Goal: Information Seeking & Learning: Check status

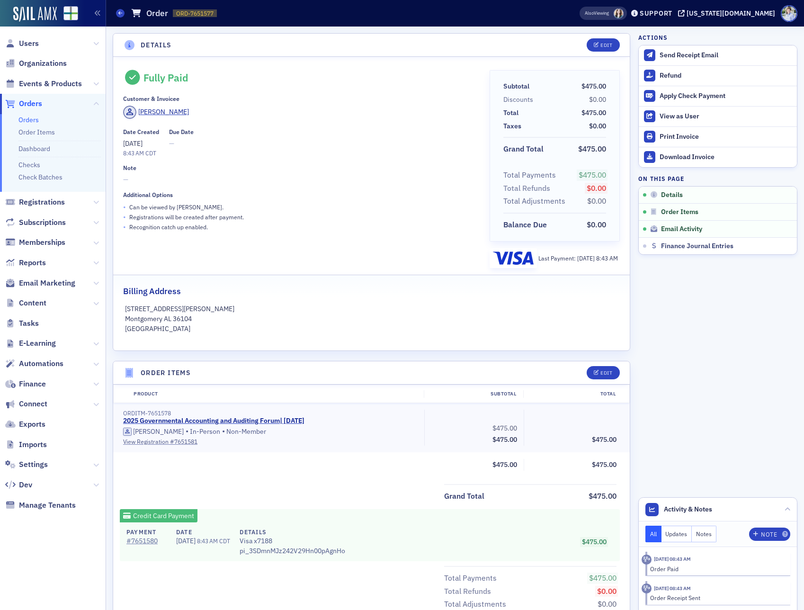
scroll to position [223, 0]
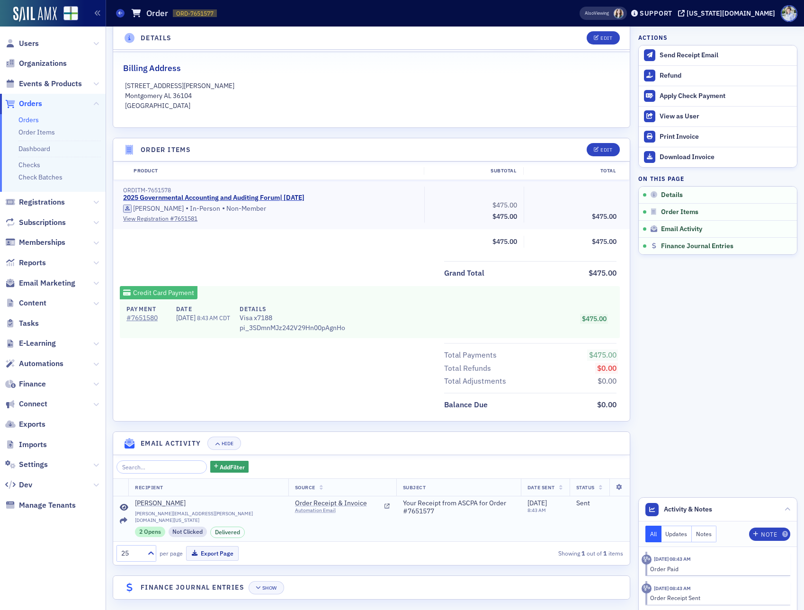
click at [126, 508] on icon at bounding box center [124, 508] width 9 height 8
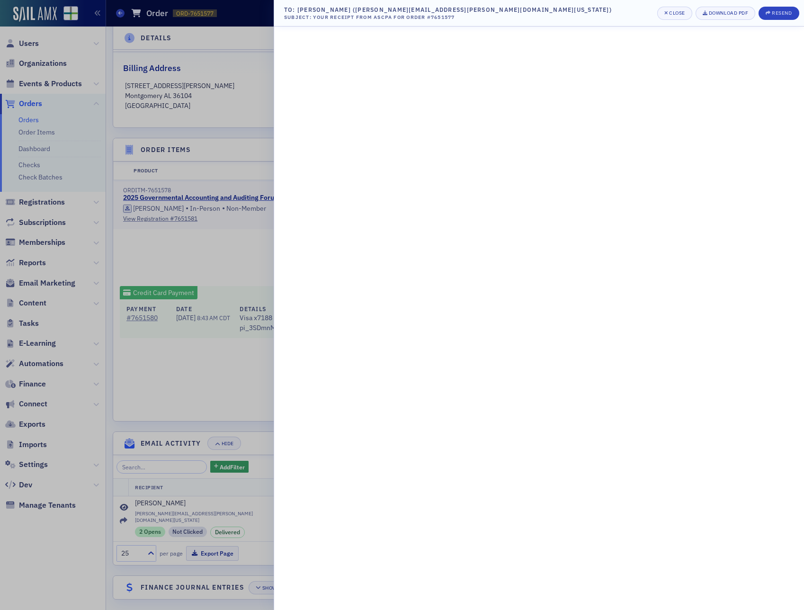
click at [190, 238] on div at bounding box center [402, 305] width 804 height 610
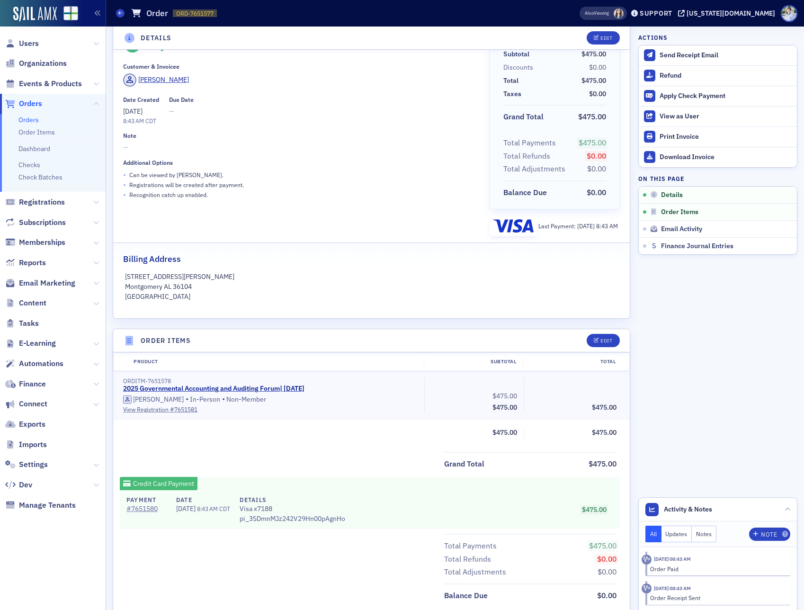
scroll to position [0, 0]
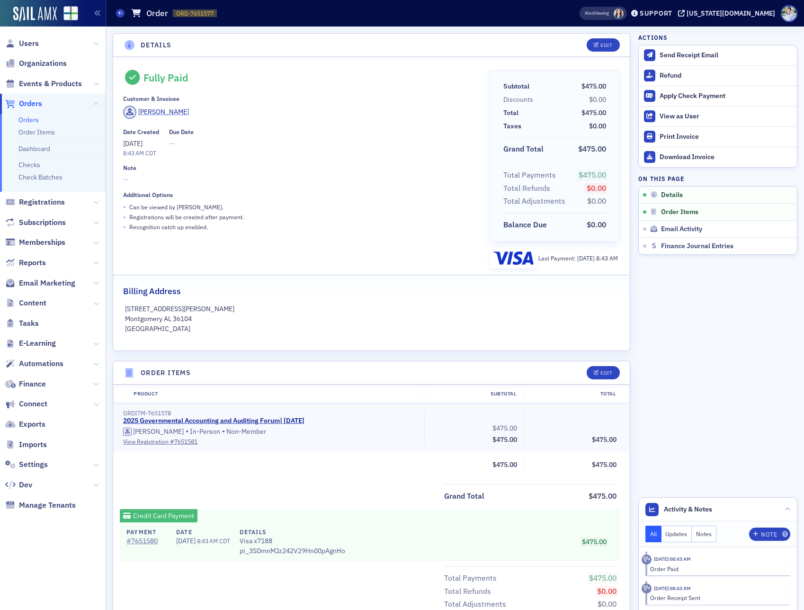
click at [163, 111] on div "[PERSON_NAME]" at bounding box center [163, 112] width 51 height 10
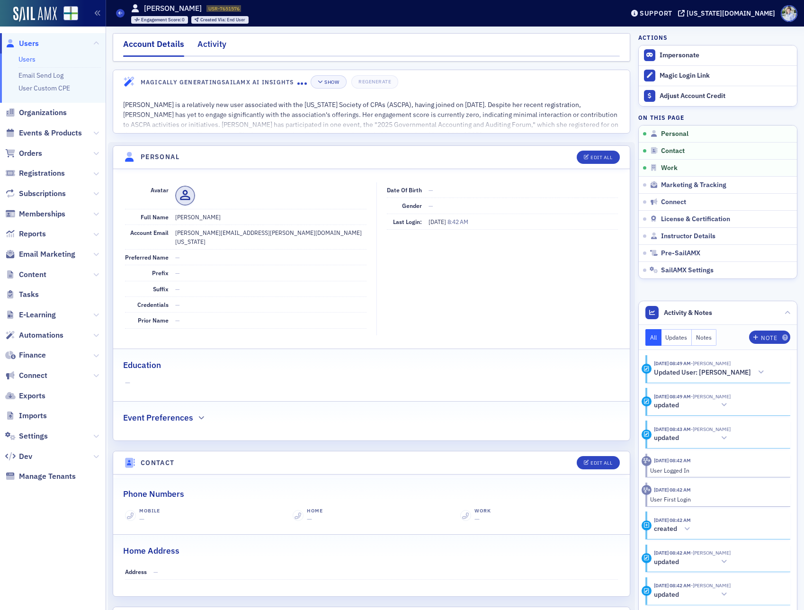
click at [215, 46] on div "Activity" at bounding box center [211, 47] width 29 height 18
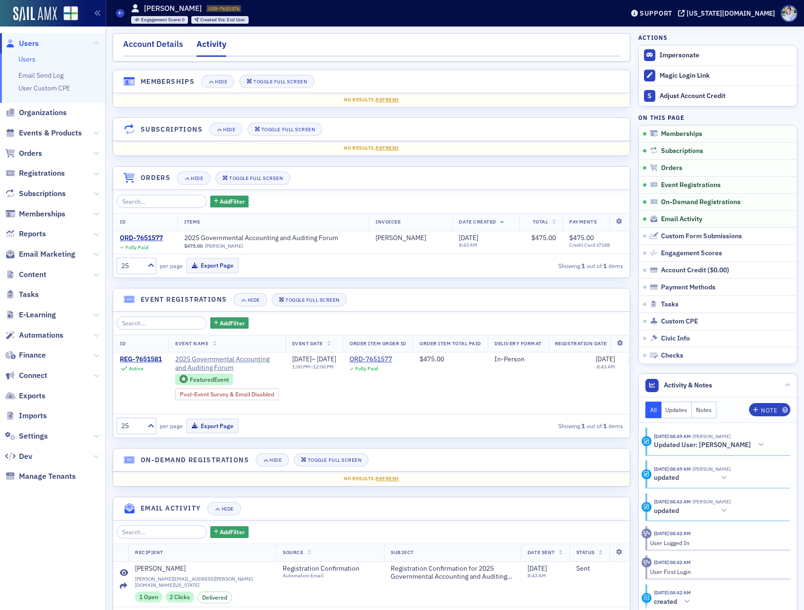
click at [151, 55] on div "Account Details" at bounding box center [153, 47] width 60 height 18
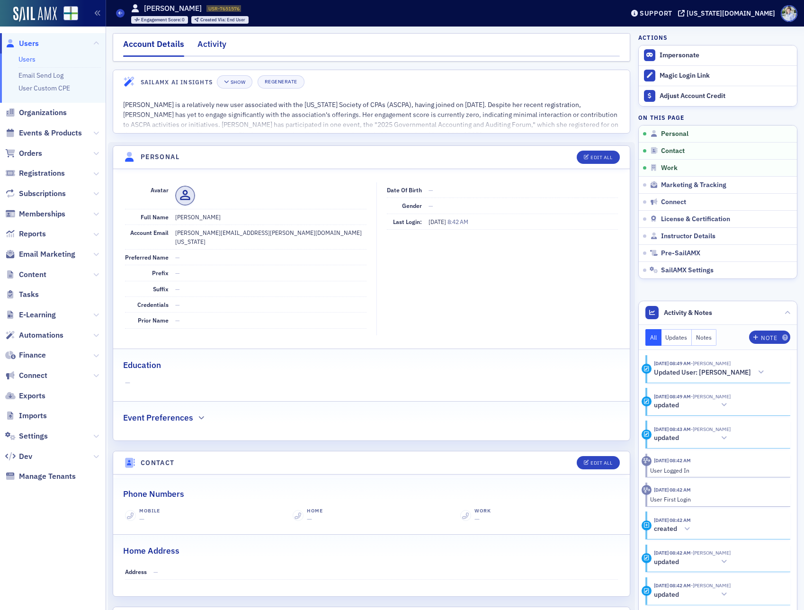
click at [213, 39] on div "Activity" at bounding box center [211, 47] width 29 height 18
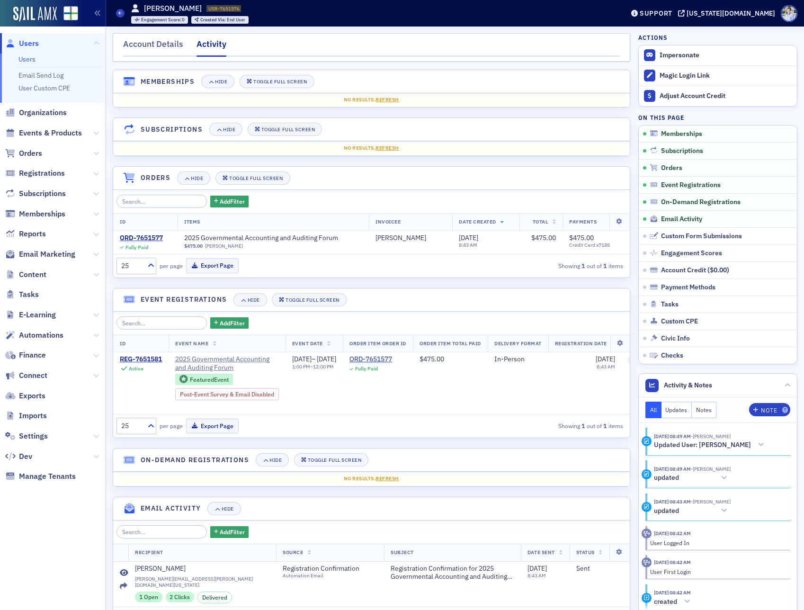
scroll to position [426, 0]
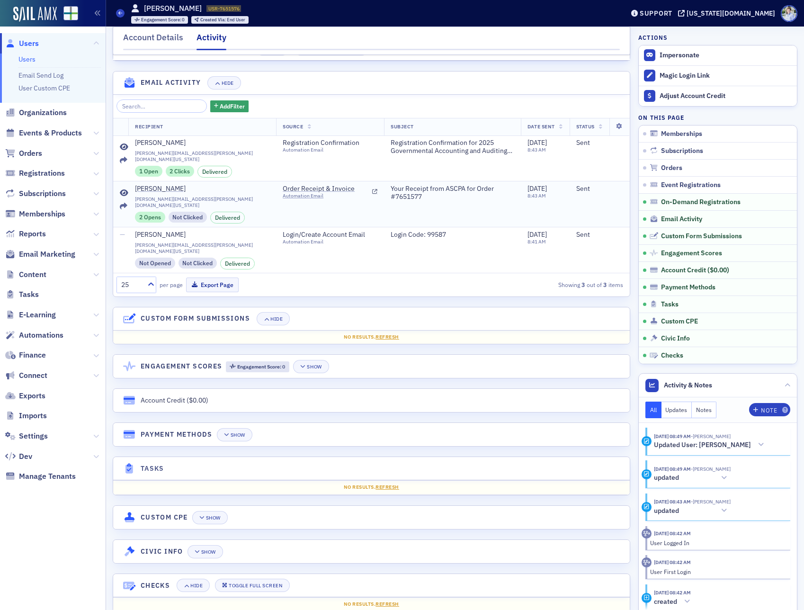
click at [123, 189] on icon at bounding box center [124, 193] width 9 height 8
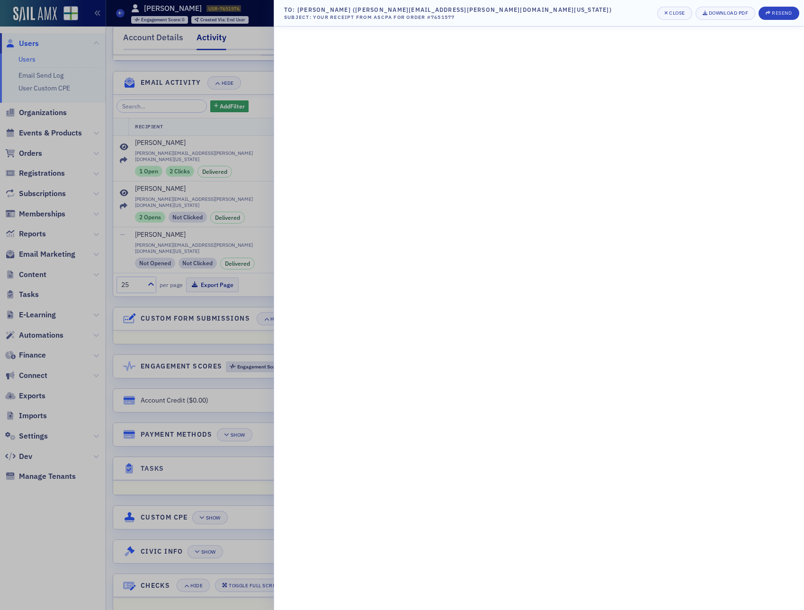
click at [125, 185] on div at bounding box center [402, 305] width 804 height 610
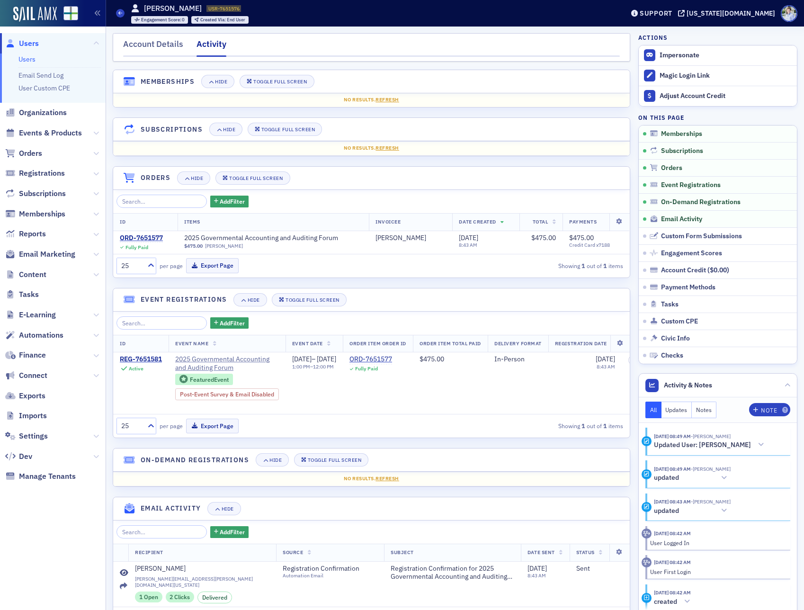
scroll to position [2, 0]
click at [144, 35] on div "Account Details Activity" at bounding box center [371, 45] width 517 height 28
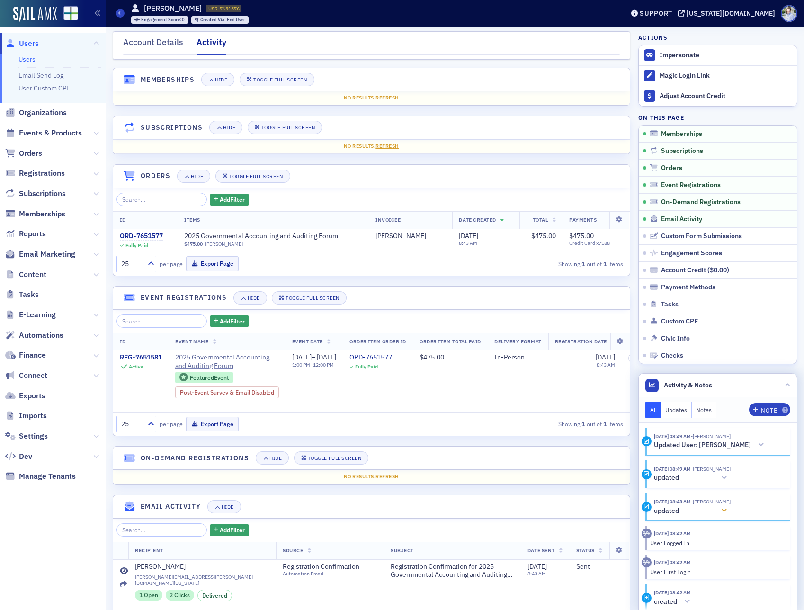
click at [727, 509] on icon at bounding box center [724, 510] width 6 height 7
drag, startPoint x: 729, startPoint y: 506, endPoint x: 726, endPoint y: 478, distance: 28.6
click at [729, 506] on div at bounding box center [723, 511] width 13 height 10
click at [726, 478] on button "updated" at bounding box center [692, 478] width 77 height 10
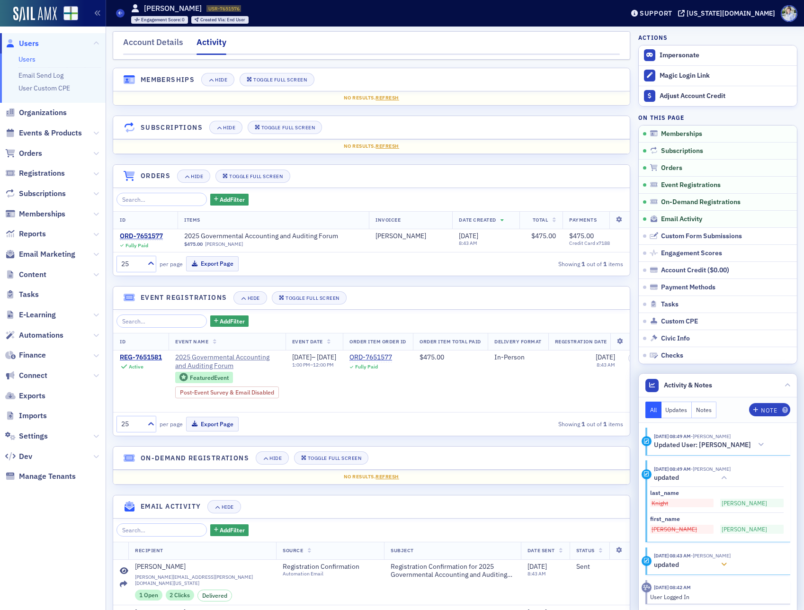
click at [728, 563] on div at bounding box center [723, 565] width 13 height 10
click at [734, 447] on h5 "Updated User: [PERSON_NAME]" at bounding box center [702, 445] width 97 height 9
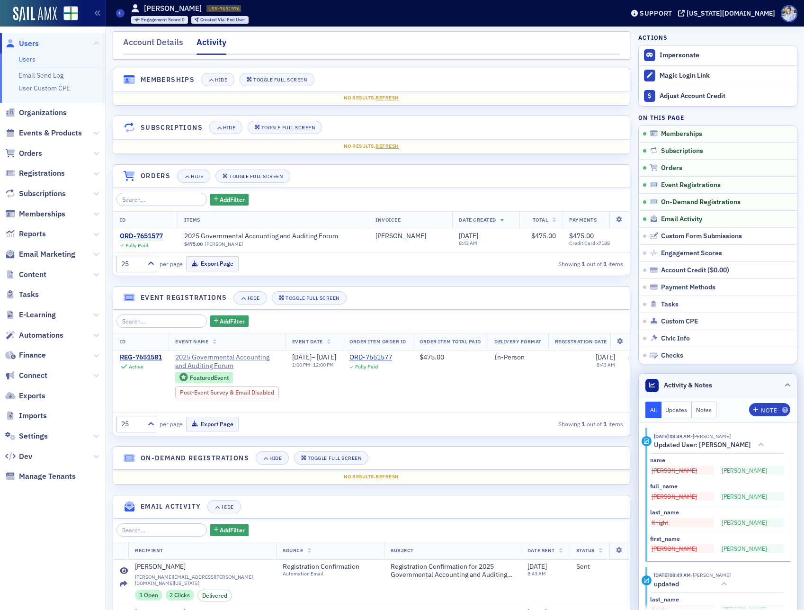
click at [713, 375] on header "Activity & Notes" at bounding box center [718, 386] width 158 height 24
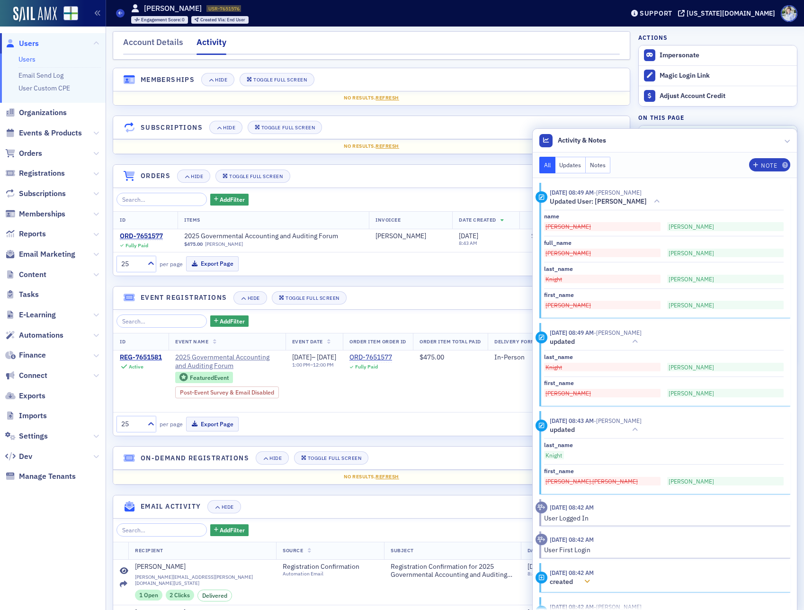
drag, startPoint x: 583, startPoint y: 579, endPoint x: 592, endPoint y: 574, distance: 10.6
click at [584, 579] on button "created" at bounding box center [572, 582] width 44 height 10
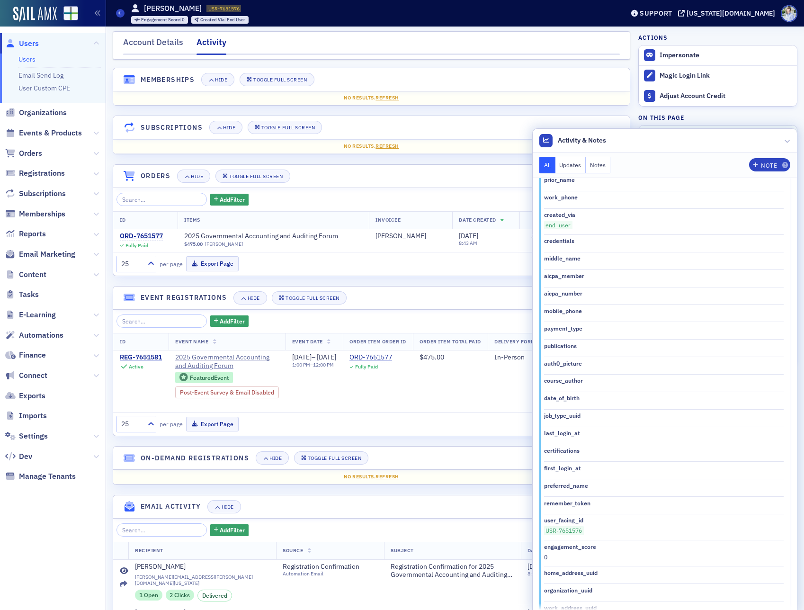
scroll to position [0, 0]
